Goal: Information Seeking & Learning: Learn about a topic

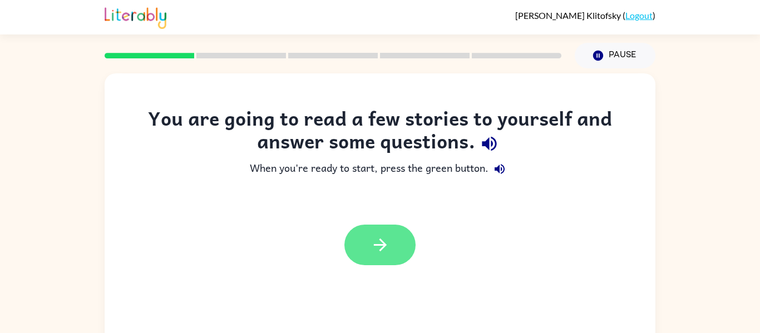
click at [402, 239] on button "button" at bounding box center [380, 245] width 71 height 41
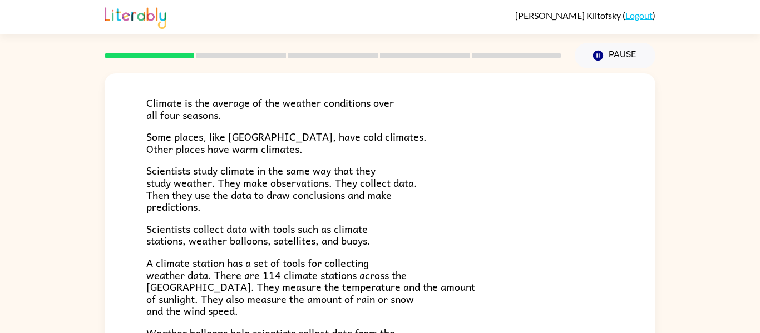
scroll to position [72, 0]
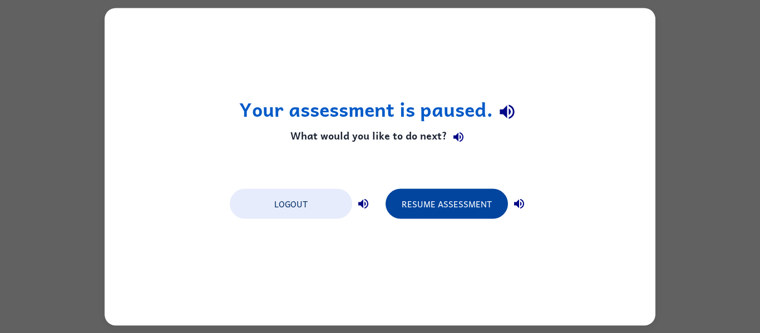
click at [449, 205] on button "Resume Assessment" at bounding box center [447, 204] width 122 height 30
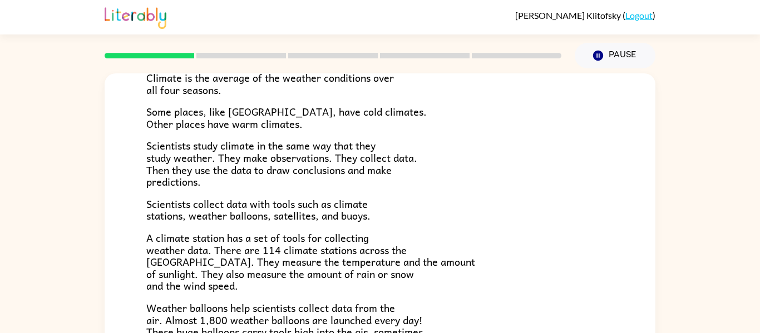
scroll to position [95, 0]
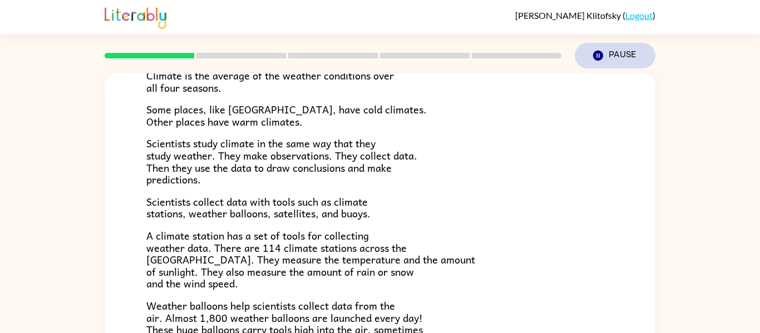
click at [596, 50] on icon "Pause" at bounding box center [598, 56] width 12 height 12
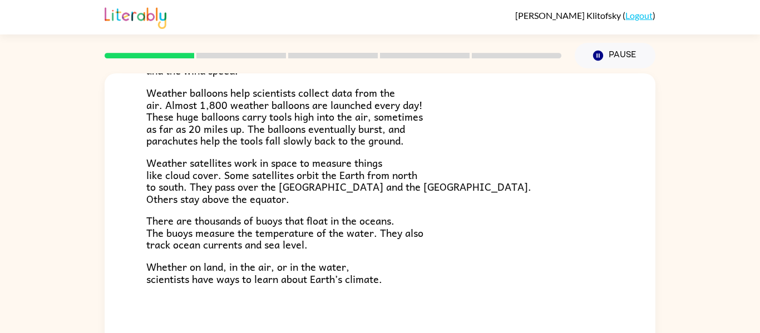
scroll to position [311, 0]
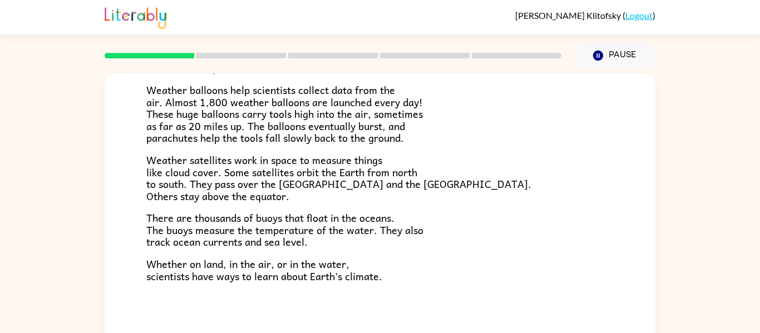
click at [227, 54] on rect at bounding box center [242, 56] width 90 height 6
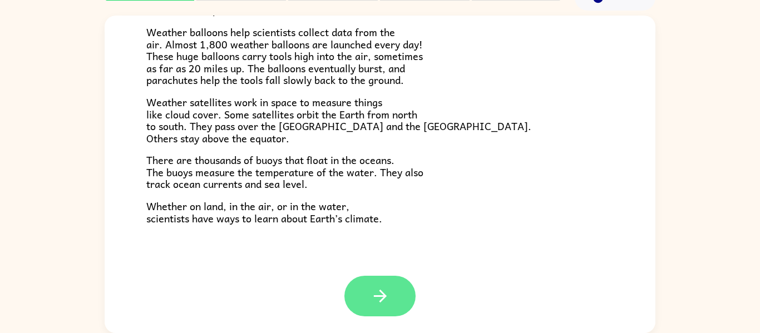
click at [354, 299] on button "button" at bounding box center [380, 296] width 71 height 41
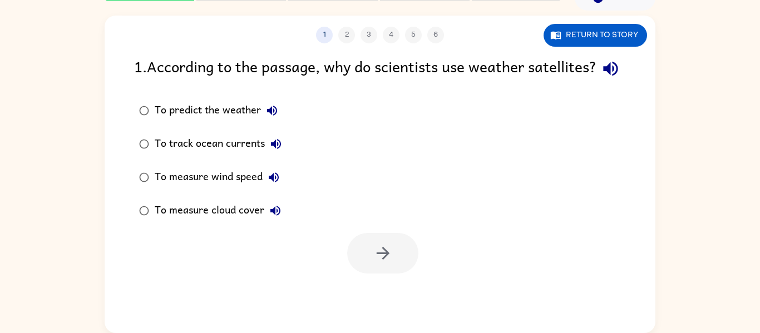
scroll to position [0, 0]
click at [386, 274] on button "button" at bounding box center [382, 253] width 71 height 41
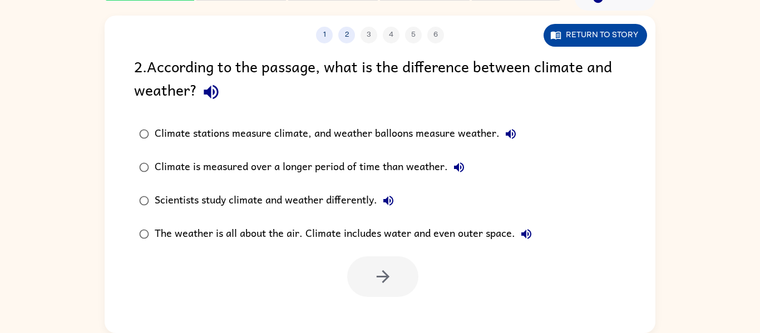
click at [623, 41] on button "Return to story" at bounding box center [596, 35] width 104 height 23
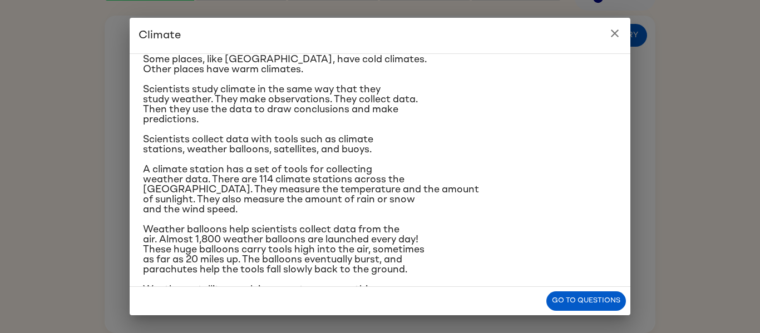
scroll to position [67, 0]
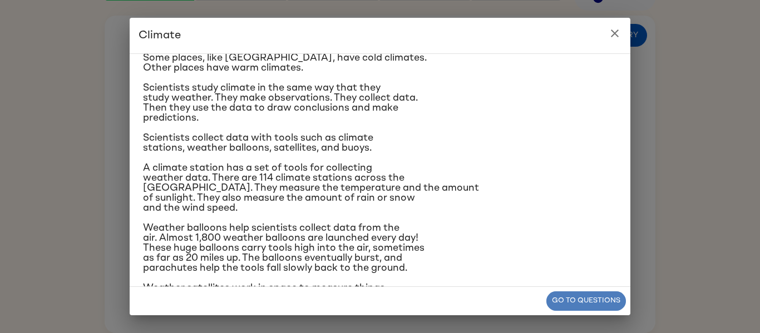
click at [560, 303] on button "Go to questions" at bounding box center [587, 301] width 80 height 19
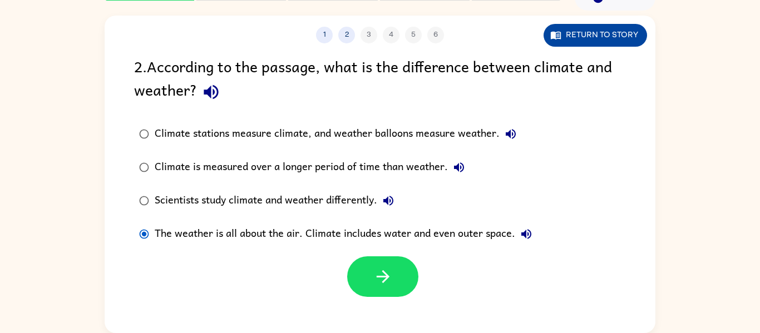
click at [566, 32] on button "Return to story" at bounding box center [596, 35] width 104 height 23
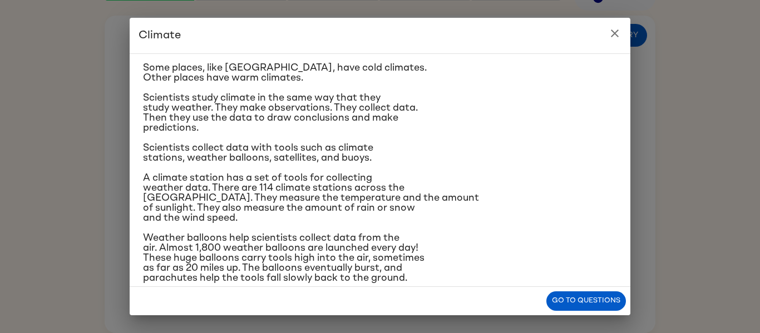
scroll to position [58, 0]
click at [169, 178] on span "A climate station has a set of tools for collecting weather data. There are 114…" at bounding box center [311, 197] width 336 height 50
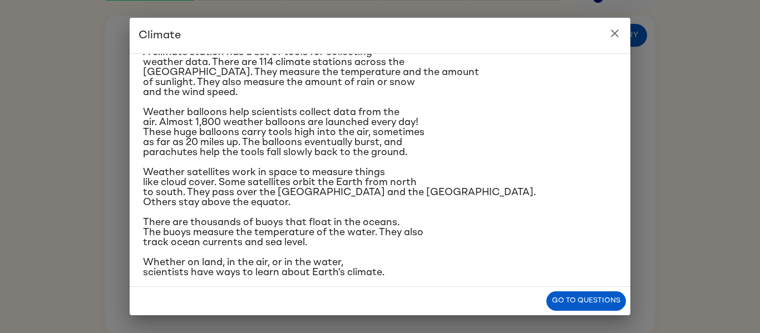
scroll to position [185, 0]
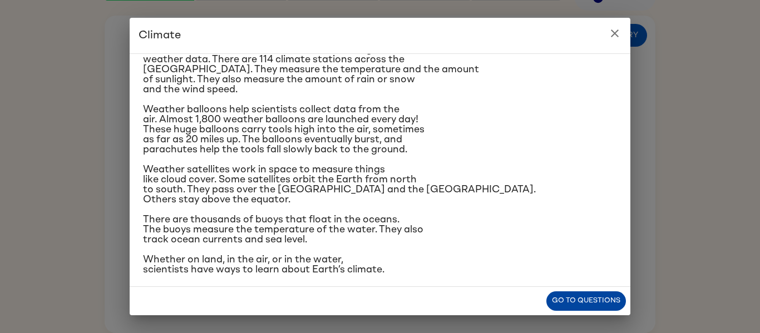
click at [579, 296] on button "Go to questions" at bounding box center [587, 301] width 80 height 19
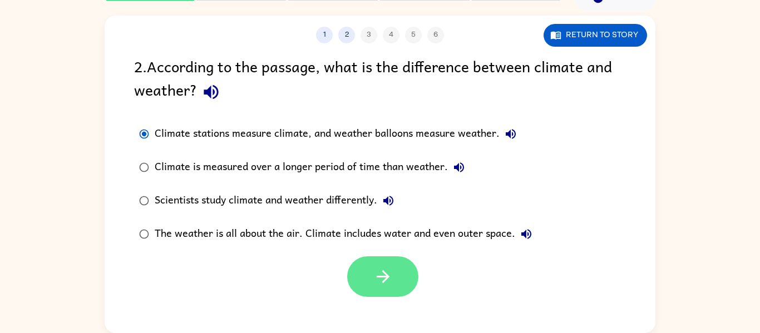
click at [379, 272] on icon "button" at bounding box center [383, 276] width 19 height 19
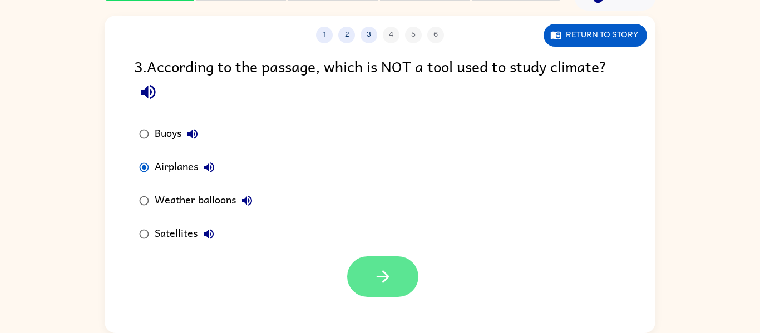
click at [392, 278] on icon "button" at bounding box center [383, 276] width 19 height 19
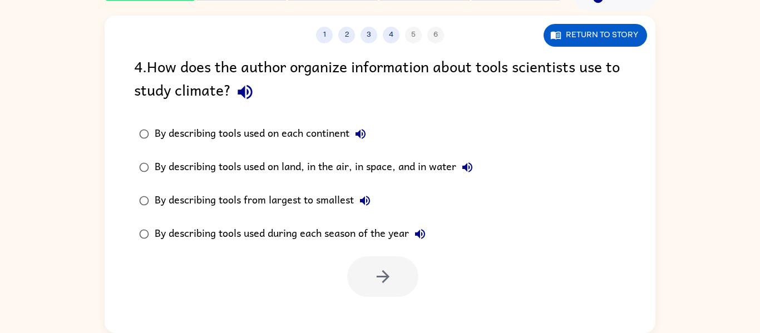
click at [325, 168] on div "By describing tools used on land, in the air, in space, and in water" at bounding box center [317, 167] width 324 height 22
click at [372, 274] on button "button" at bounding box center [382, 277] width 71 height 41
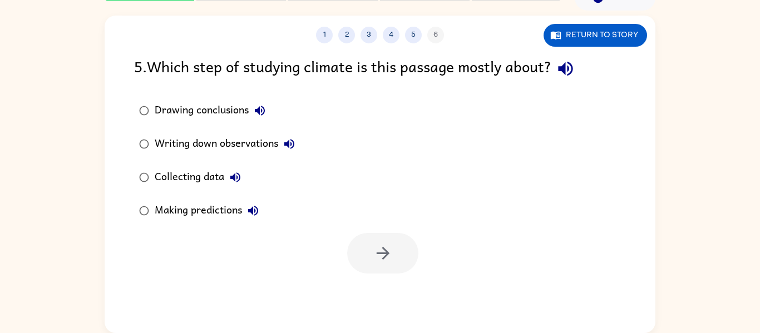
click at [370, 263] on div at bounding box center [382, 253] width 71 height 41
click at [210, 166] on div "Collecting data" at bounding box center [201, 177] width 92 height 22
click at [375, 245] on icon "button" at bounding box center [383, 253] width 19 height 19
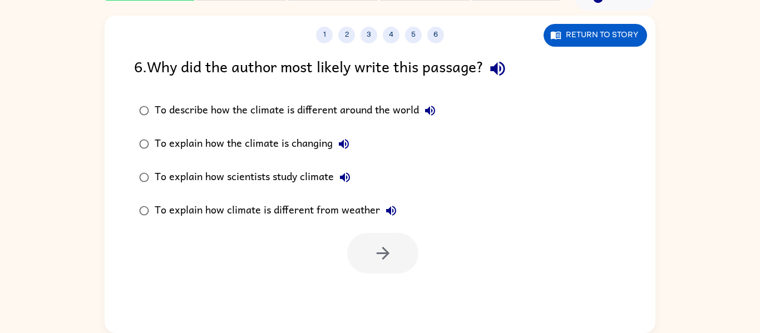
click at [250, 184] on div "To explain how scientists study climate" at bounding box center [256, 177] width 202 height 22
click at [372, 256] on button "button" at bounding box center [382, 253] width 71 height 41
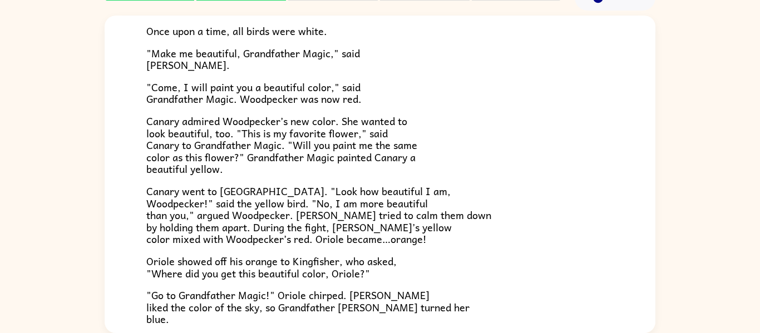
scroll to position [0, 0]
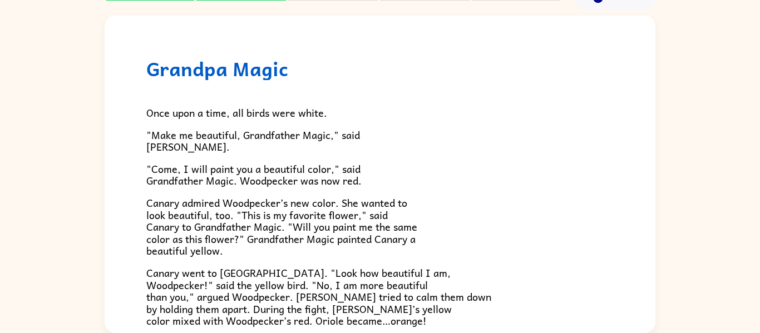
click at [451, 248] on p "Canary admired Woodpecker’s new color. She wanted to look beautiful, too. "This…" at bounding box center [380, 227] width 468 height 60
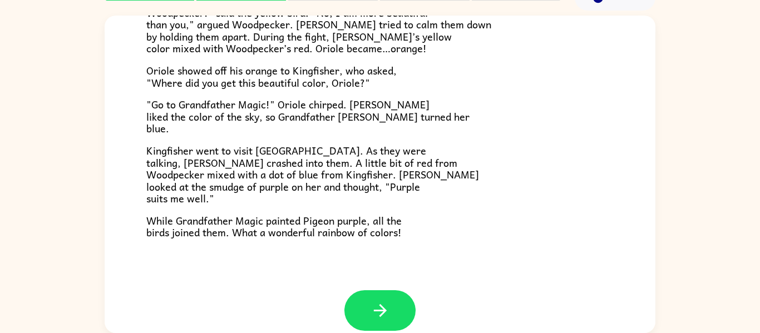
scroll to position [287, 0]
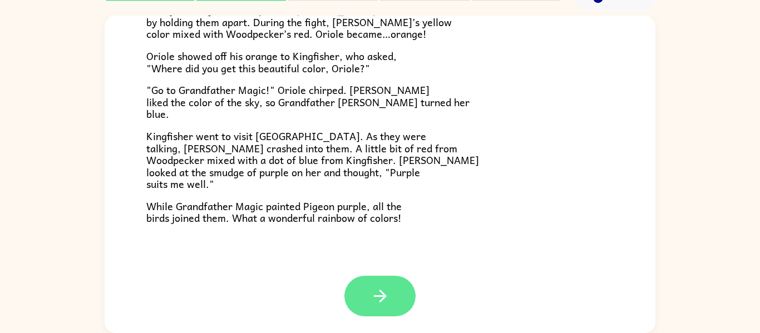
click at [361, 292] on button "button" at bounding box center [380, 296] width 71 height 41
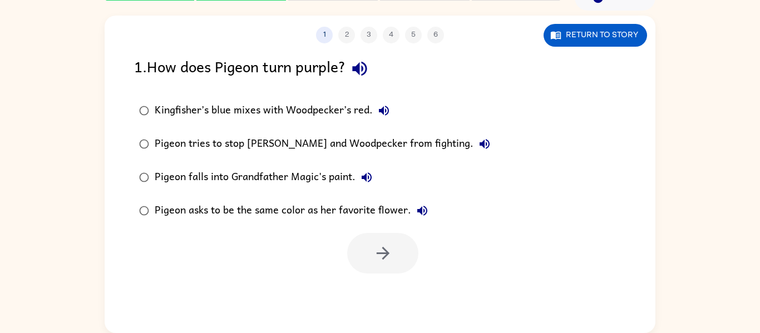
scroll to position [0, 0]
click at [218, 109] on div "Kingfisher’s blue mixes with Woodpecker’s red." at bounding box center [275, 111] width 240 height 22
click at [365, 261] on button "button" at bounding box center [382, 253] width 71 height 41
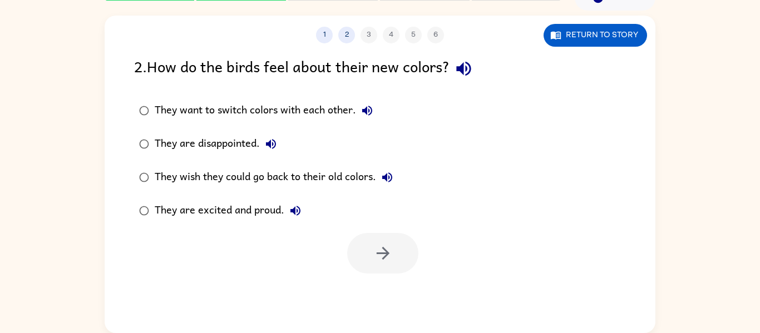
click at [228, 212] on div "They are excited and proud." at bounding box center [231, 211] width 152 height 22
click at [384, 246] on icon "button" at bounding box center [383, 253] width 19 height 19
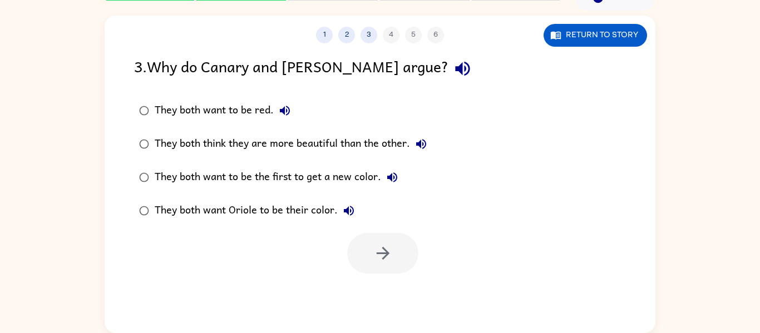
click at [251, 145] on div "They both think they are more beautiful than the other." at bounding box center [294, 144] width 278 height 22
click at [372, 251] on button "button" at bounding box center [382, 253] width 71 height 41
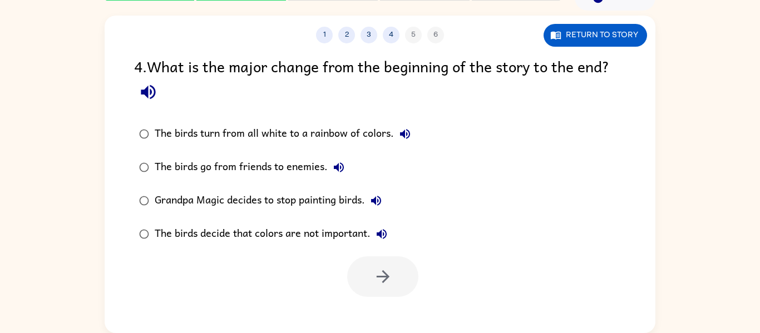
click at [372, 251] on label "The birds decide that colors are not important." at bounding box center [275, 234] width 294 height 33
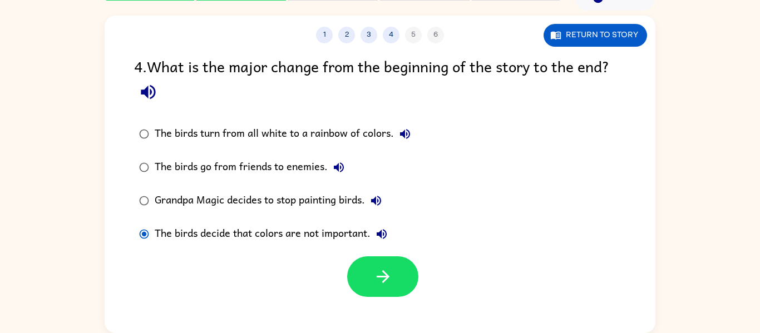
click at [238, 129] on div "The birds turn from all white to a rainbow of colors." at bounding box center [286, 134] width 262 height 22
click at [386, 289] on button "button" at bounding box center [382, 277] width 71 height 41
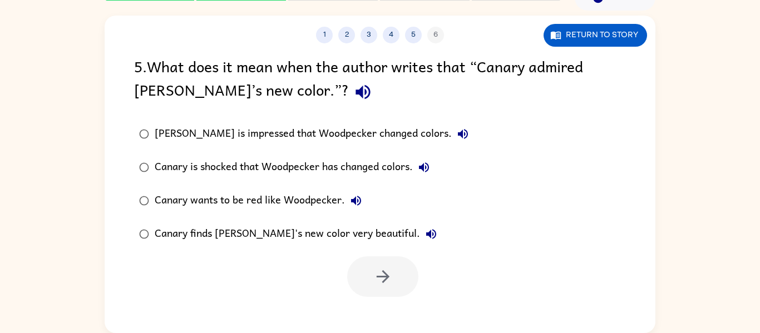
click at [243, 129] on div "[PERSON_NAME] is impressed that Woodpecker changed colors." at bounding box center [315, 134] width 320 height 22
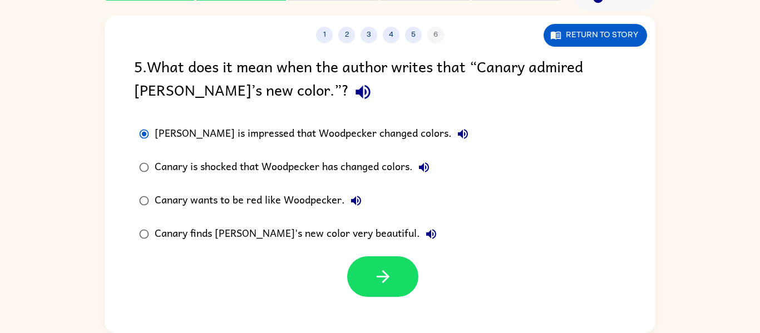
click at [331, 174] on div "Canary is shocked that Woodpecker has changed colors." at bounding box center [295, 167] width 281 height 22
click at [331, 169] on div "Canary is shocked that Woodpecker has changed colors." at bounding box center [295, 167] width 281 height 22
click at [381, 286] on icon "button" at bounding box center [383, 276] width 19 height 19
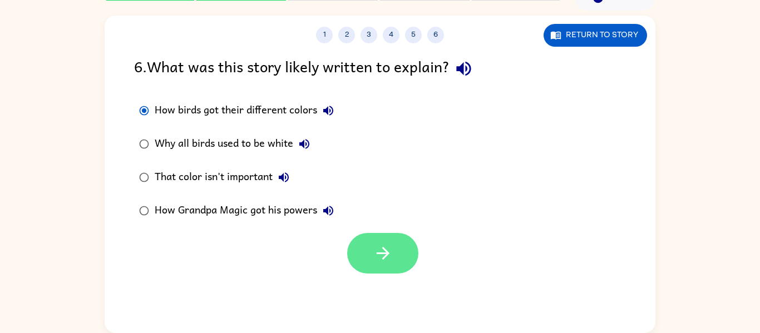
click at [391, 244] on icon "button" at bounding box center [383, 253] width 19 height 19
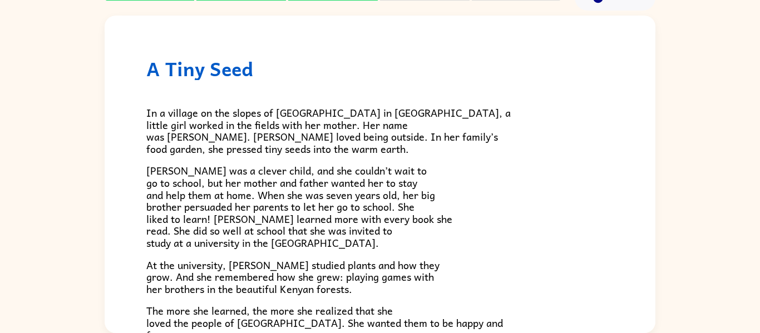
click at [196, 127] on span "In a village on the slopes of [GEOGRAPHIC_DATA] in [GEOGRAPHIC_DATA], a little …" at bounding box center [328, 131] width 365 height 52
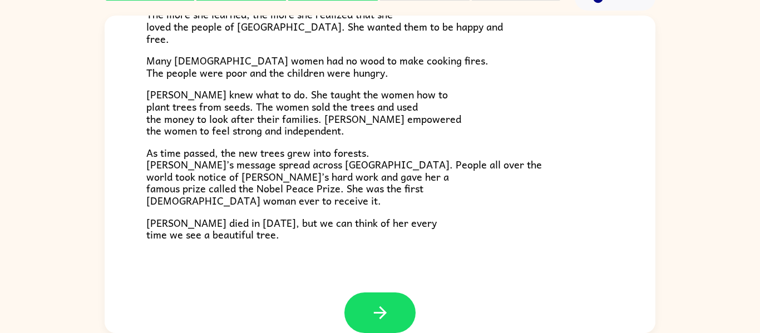
scroll to position [313, 0]
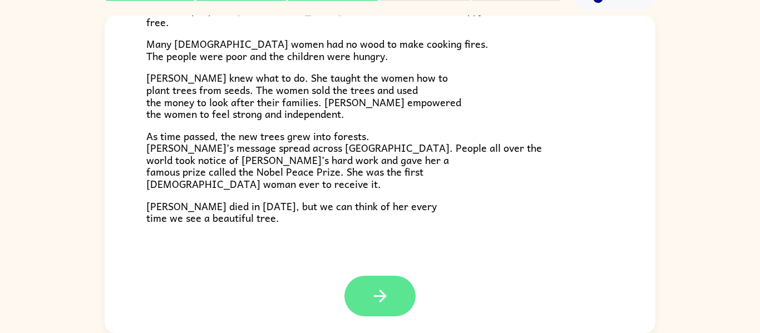
click at [387, 282] on button "button" at bounding box center [380, 296] width 71 height 41
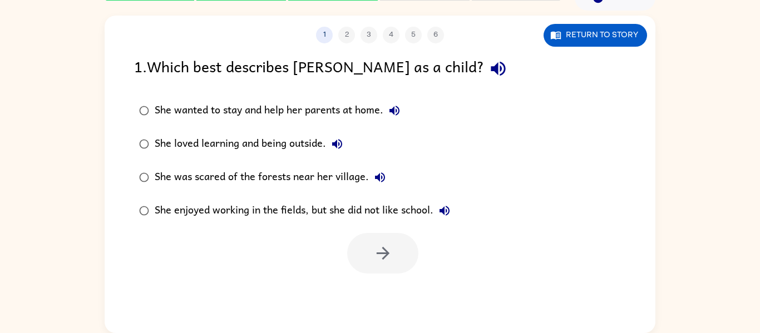
scroll to position [0, 0]
click at [306, 138] on div "She loved learning and being outside." at bounding box center [252, 144] width 194 height 22
click at [353, 260] on button "button" at bounding box center [382, 253] width 71 height 41
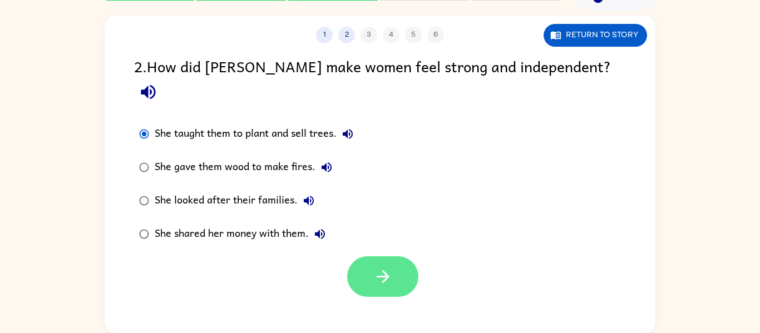
click at [372, 263] on button "button" at bounding box center [382, 277] width 71 height 41
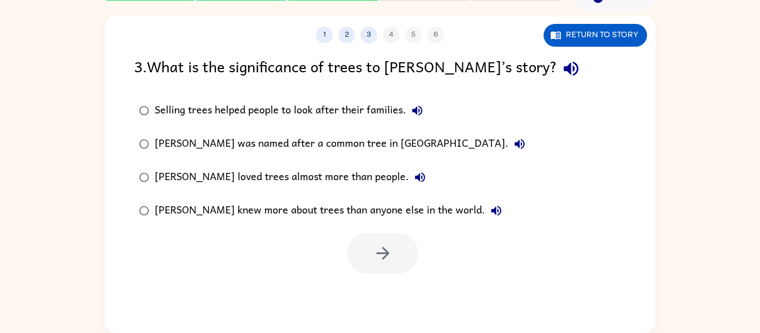
click at [144, 91] on div "3 . What is the significance of trees to [PERSON_NAME]’s story? Selling trees h…" at bounding box center [380, 164] width 551 height 219
click at [197, 200] on div "[PERSON_NAME] knew more about trees than anyone else in the world." at bounding box center [331, 211] width 353 height 22
click at [385, 271] on button "button" at bounding box center [382, 253] width 71 height 41
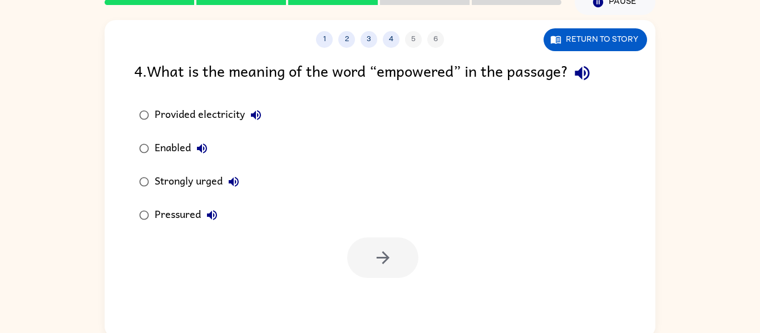
scroll to position [47, 0]
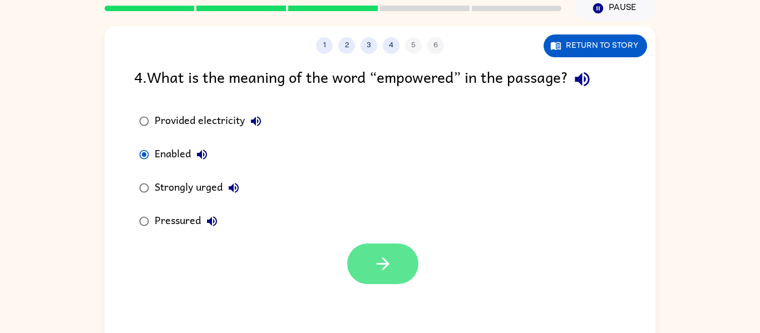
click at [380, 259] on icon "button" at bounding box center [383, 263] width 19 height 19
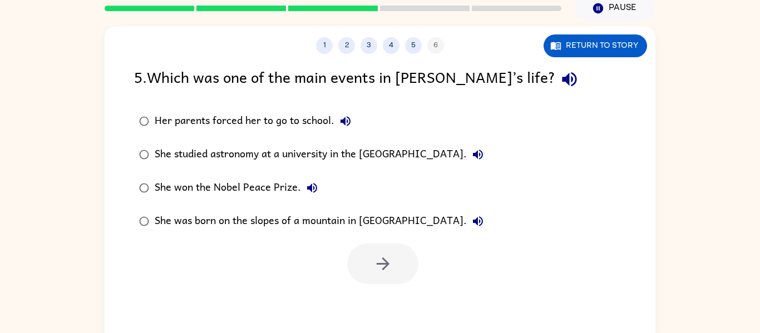
click at [306, 168] on label "She studied astronomy at a university in the [GEOGRAPHIC_DATA]." at bounding box center [311, 154] width 367 height 33
click at [398, 279] on button "button" at bounding box center [382, 264] width 71 height 41
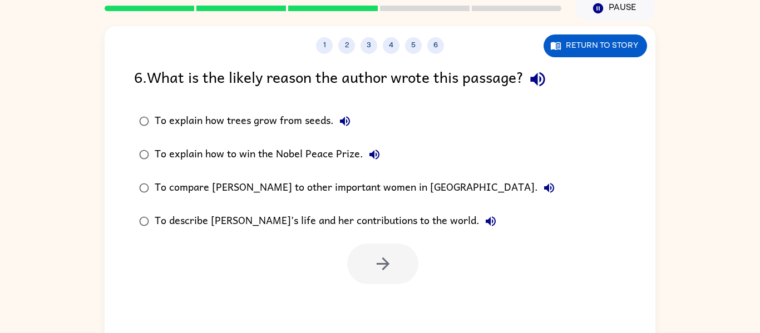
click at [318, 135] on label "To explain how trees grow from seeds." at bounding box center [347, 121] width 438 height 33
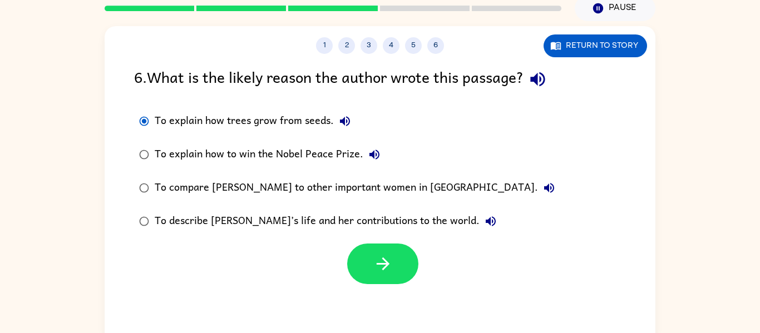
scroll to position [58, 0]
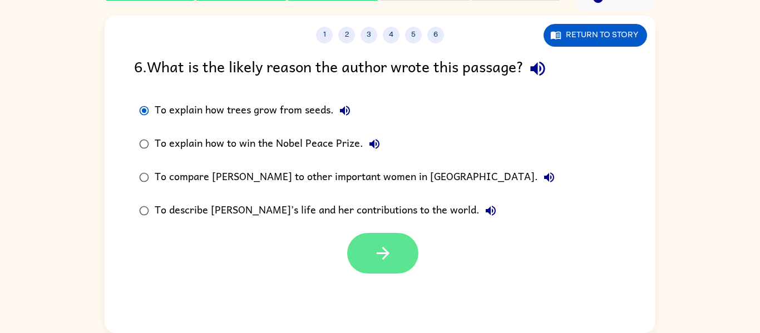
click at [384, 256] on icon "button" at bounding box center [383, 253] width 19 height 19
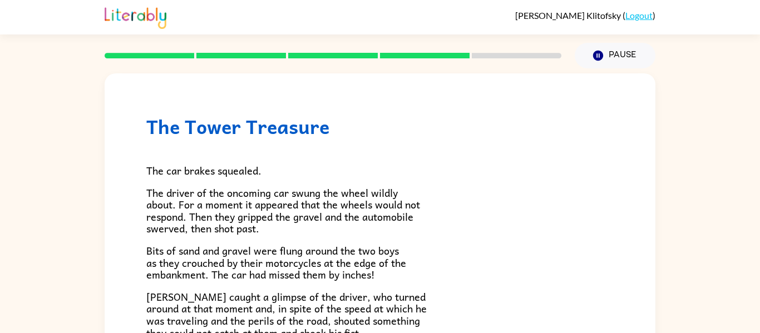
scroll to position [1, 0]
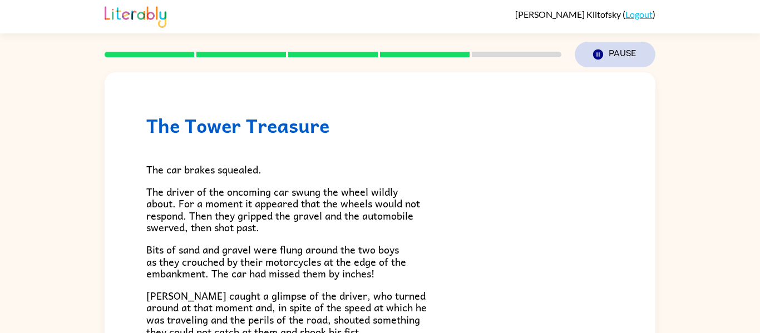
click at [595, 53] on icon "button" at bounding box center [598, 55] width 10 height 10
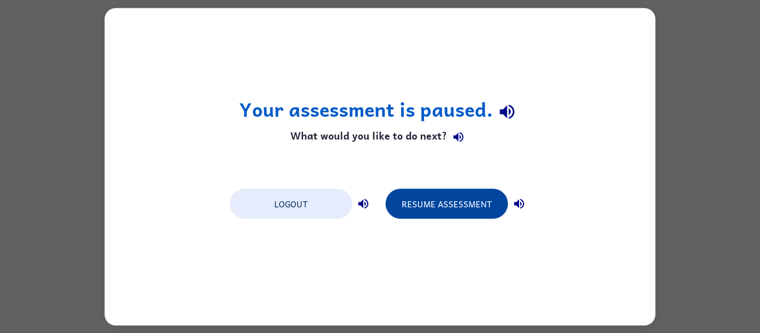
click at [470, 195] on button "Resume Assessment" at bounding box center [447, 204] width 122 height 30
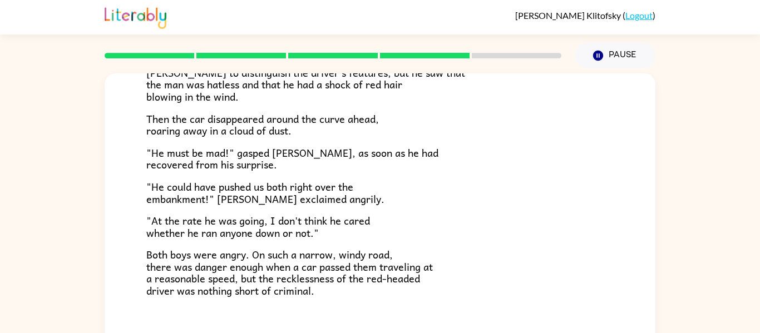
scroll to position [309, 0]
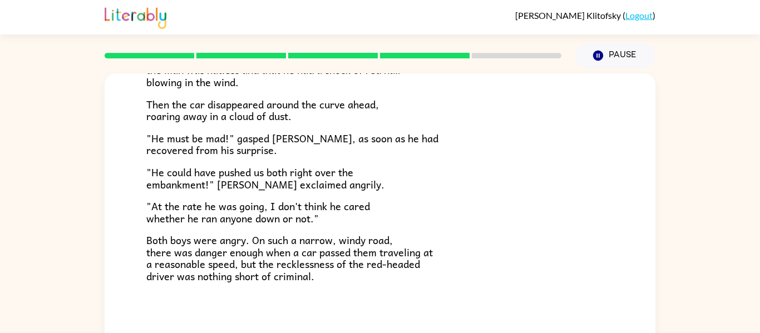
click at [144, 225] on div "The Tower Treasure The car brakes squealed. The driver of the oncoming car swun…" at bounding box center [380, 49] width 551 height 569
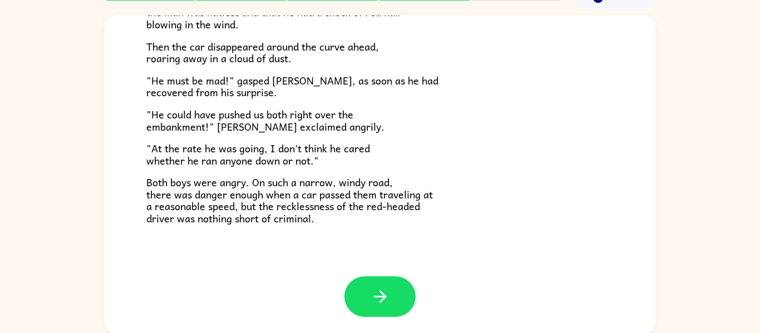
click at [361, 277] on button "button" at bounding box center [380, 297] width 71 height 41
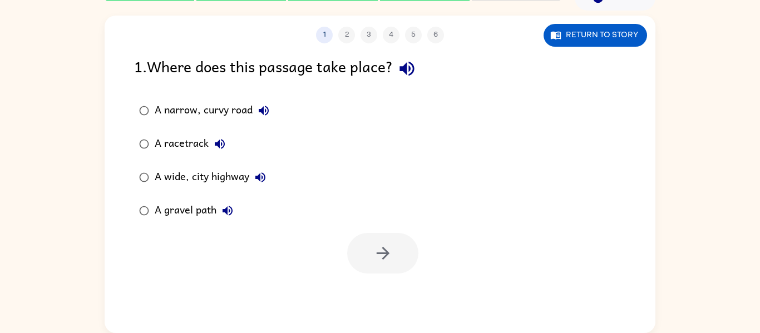
scroll to position [0, 0]
click at [395, 256] on button "button" at bounding box center [382, 253] width 71 height 41
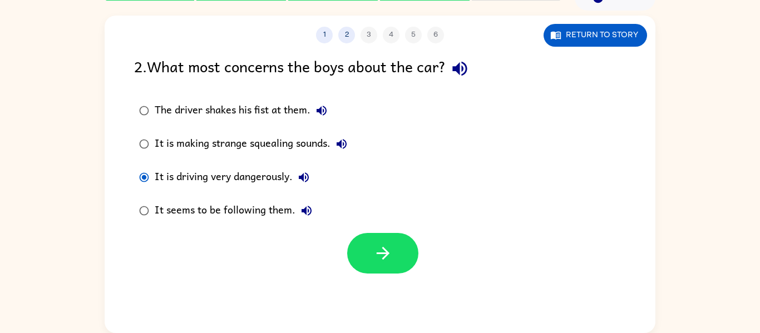
click at [368, 274] on div "1 2 3 4 5 6 Return to story 2 . What most concerns the boys about the car? The …" at bounding box center [380, 175] width 551 height 318
click at [364, 264] on button "button" at bounding box center [382, 253] width 71 height 41
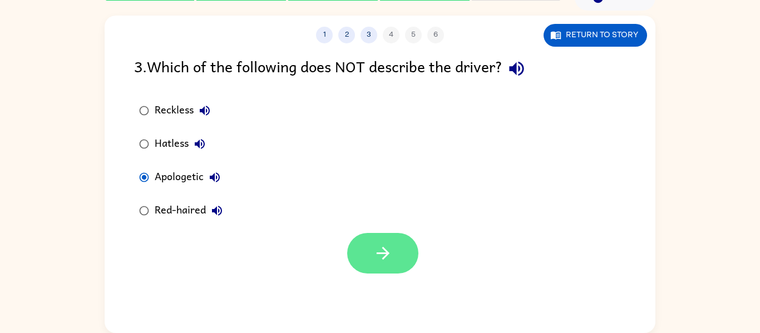
click at [401, 267] on button "button" at bounding box center [382, 253] width 71 height 41
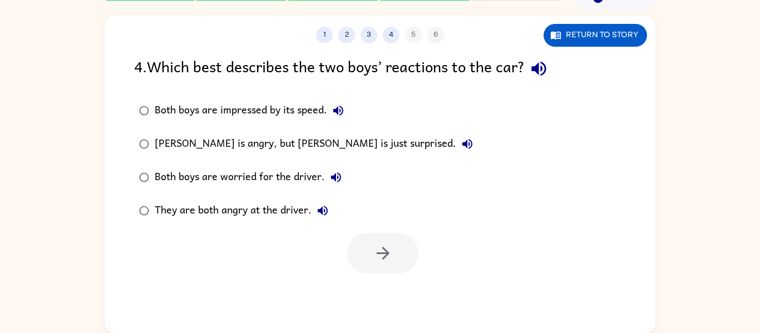
click at [193, 218] on div "They are both angry at the driver." at bounding box center [244, 211] width 179 height 22
click at [355, 261] on button "button" at bounding box center [382, 253] width 71 height 41
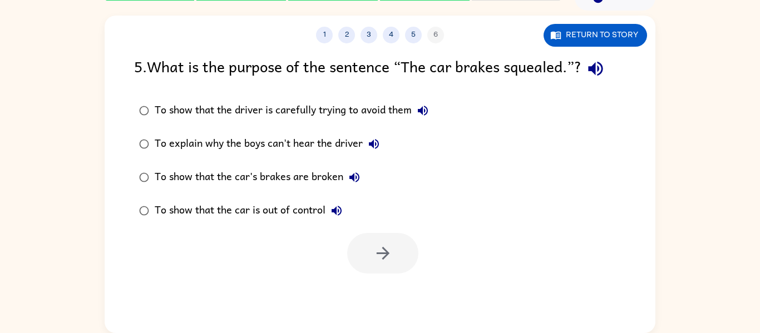
click at [323, 117] on div "To show that the driver is carefully trying to avoid them" at bounding box center [294, 111] width 279 height 22
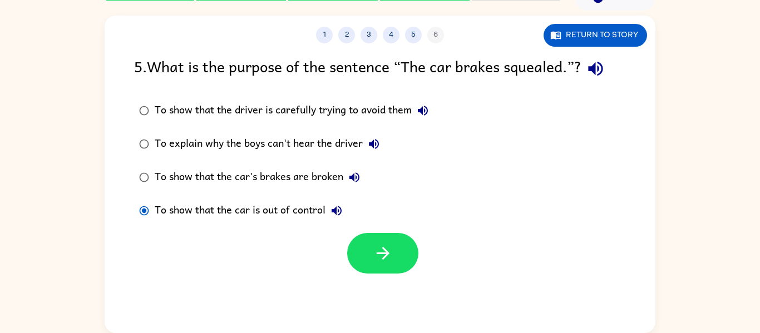
click at [233, 144] on div "To explain why the boys can't hear the driver" at bounding box center [270, 144] width 230 height 22
click at [371, 248] on button "button" at bounding box center [382, 253] width 71 height 41
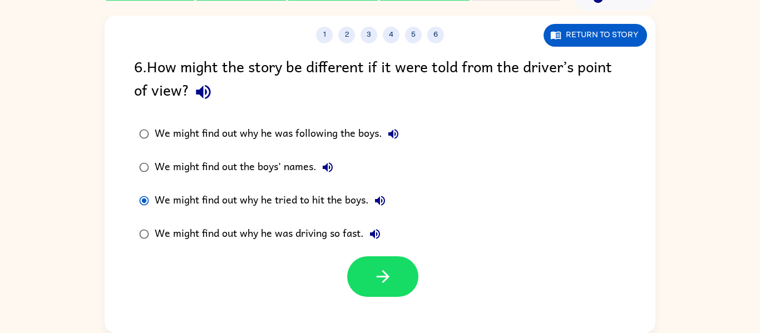
click at [352, 262] on div at bounding box center [382, 277] width 71 height 41
click at [354, 264] on button "button" at bounding box center [382, 277] width 71 height 41
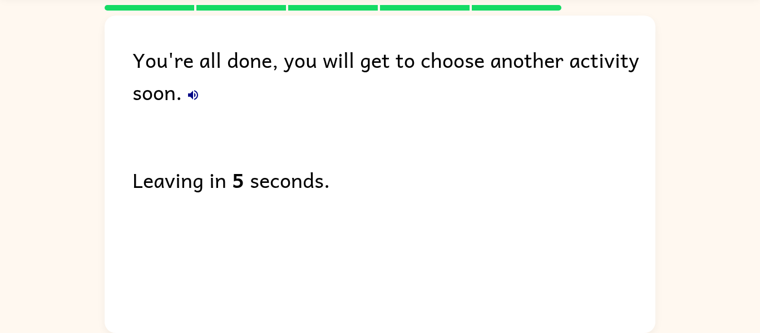
scroll to position [38, 0]
